Goal: Information Seeking & Learning: Learn about a topic

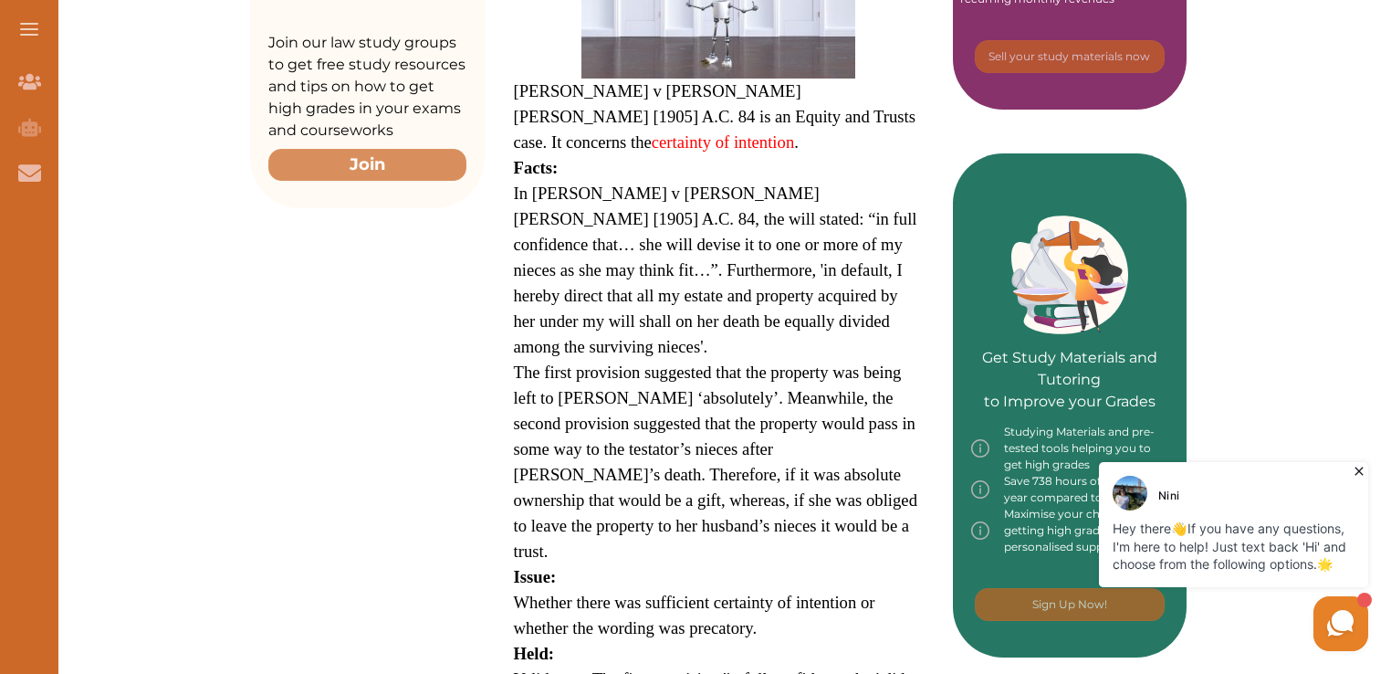
scroll to position [616, 0]
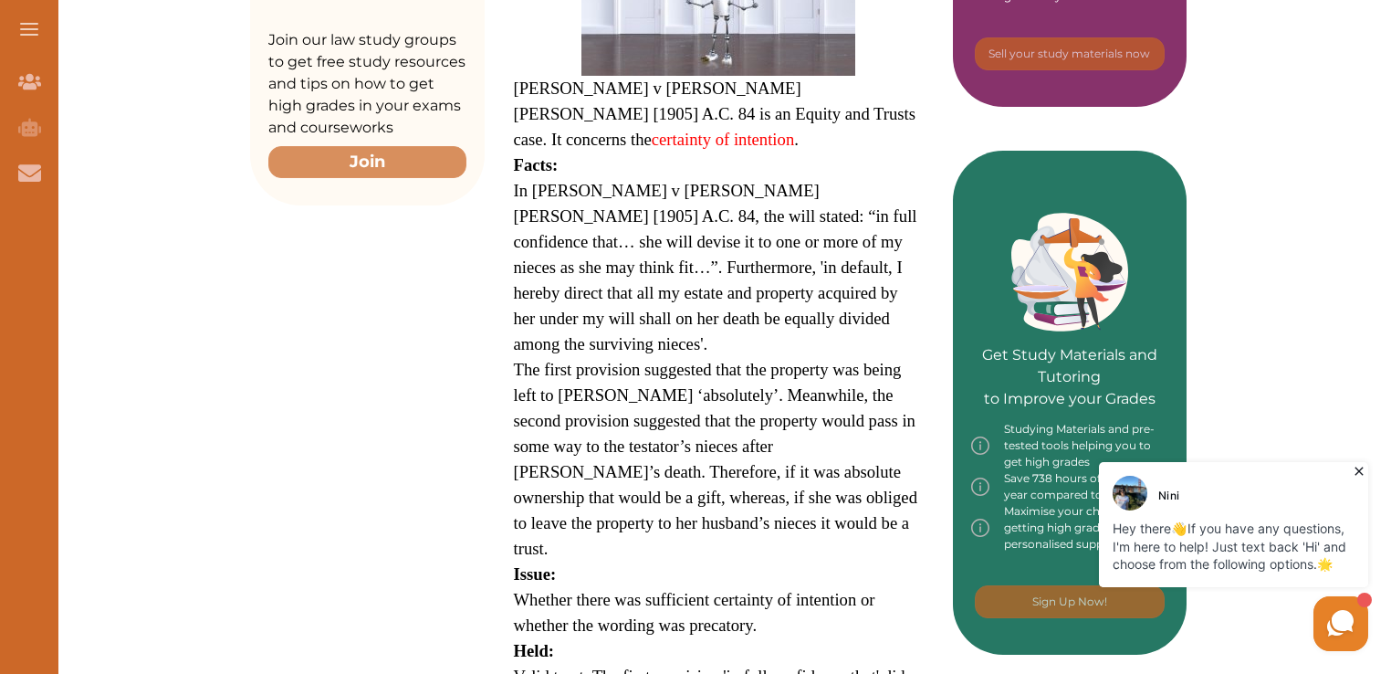
click at [1357, 464] on icon at bounding box center [1359, 471] width 18 height 18
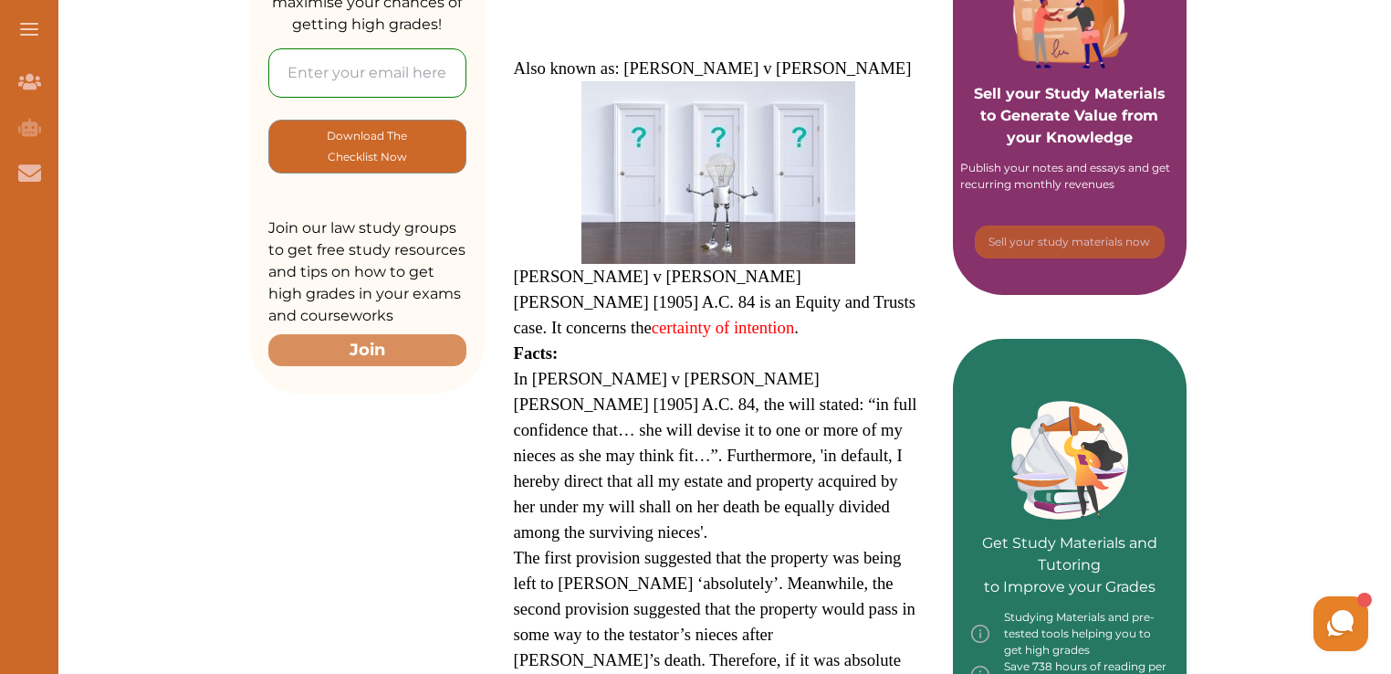
scroll to position [414, 0]
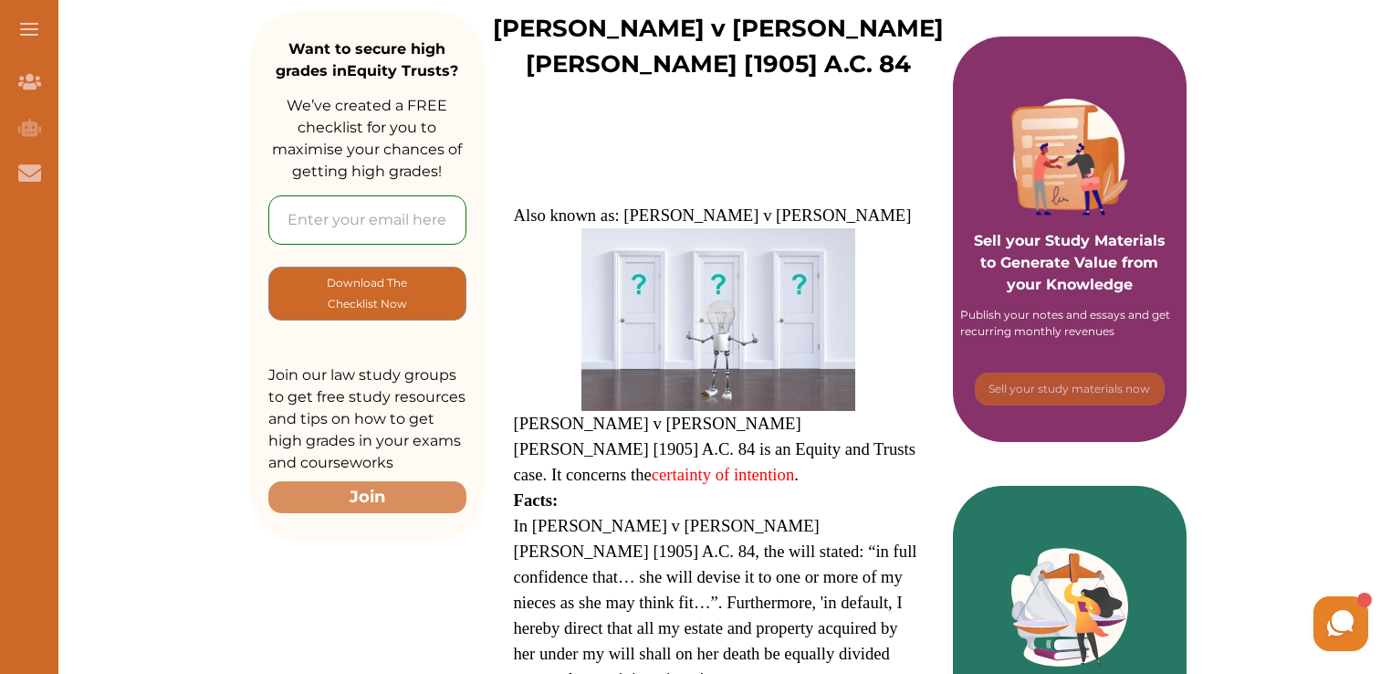
scroll to position [289, 0]
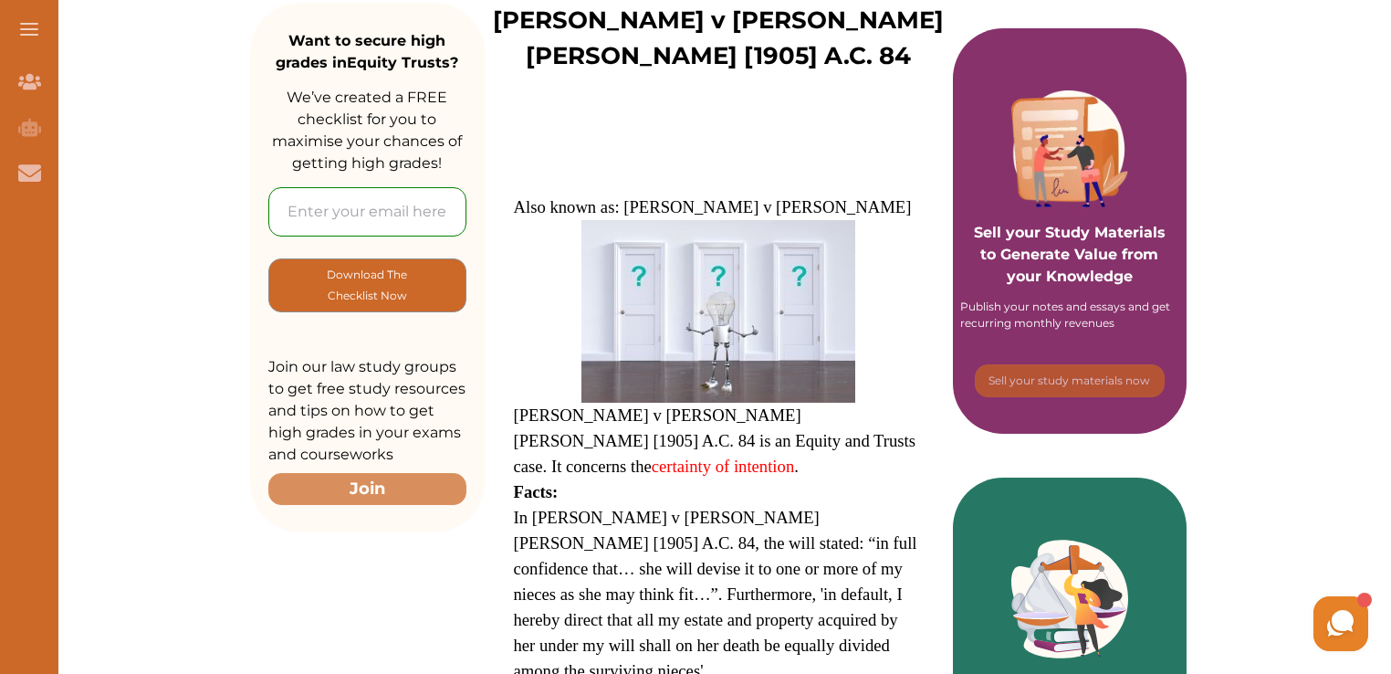
drag, startPoint x: 623, startPoint y: 203, endPoint x: 726, endPoint y: 205, distance: 103.2
click at [726, 205] on span "Also known as: [PERSON_NAME] v [PERSON_NAME]" at bounding box center [713, 206] width 398 height 19
click at [789, 70] on div "We do not allow selecting and copying of our content. You can get our subscript…" at bounding box center [695, 337] width 1391 height 674
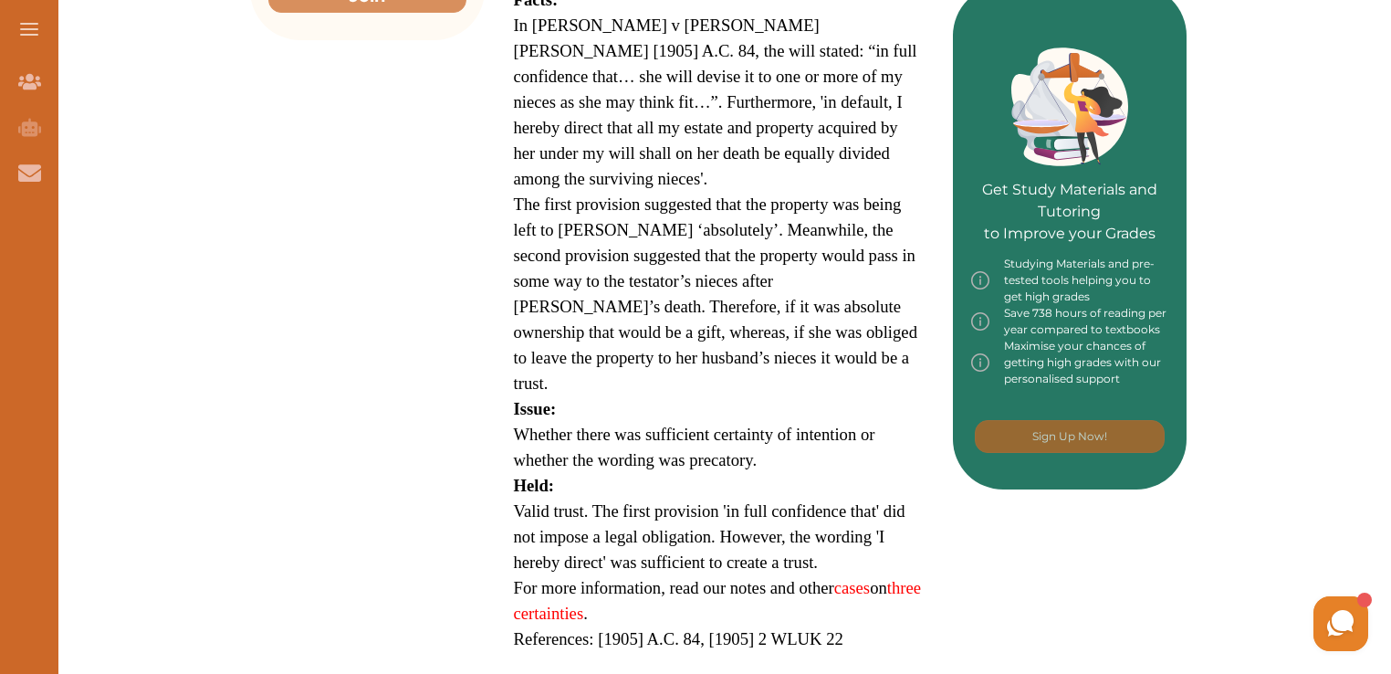
scroll to position [809, 0]
